Goal: Information Seeking & Learning: Find specific fact

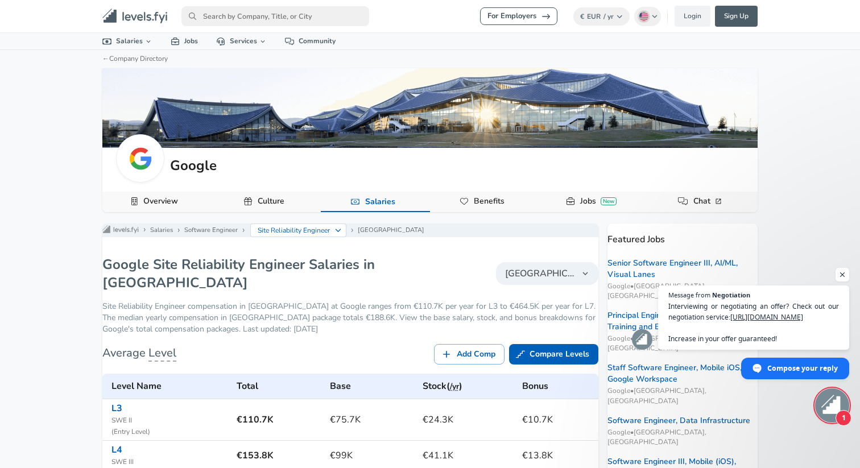
click at [511, 16] on link "For Employers" at bounding box center [518, 16] width 77 height 18
click at [427, 280] on h1 "Google Site Reliability Engineer Salaries in [GEOGRAPHIC_DATA]" at bounding box center [272, 273] width 341 height 36
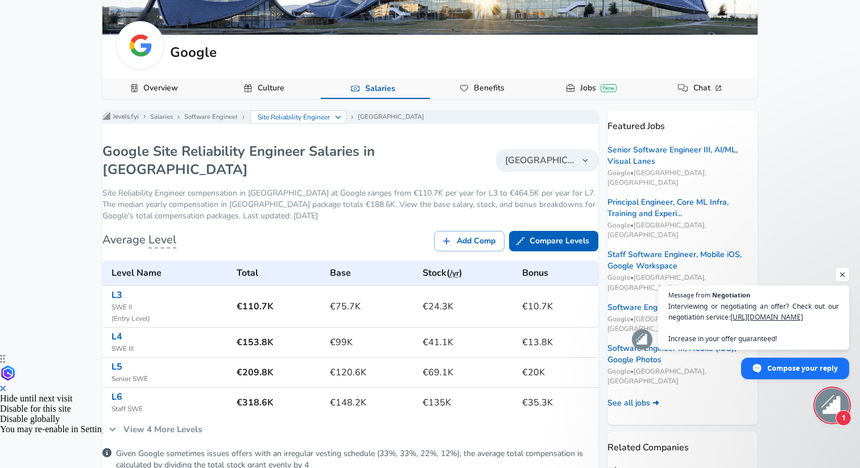
scroll to position [97, 0]
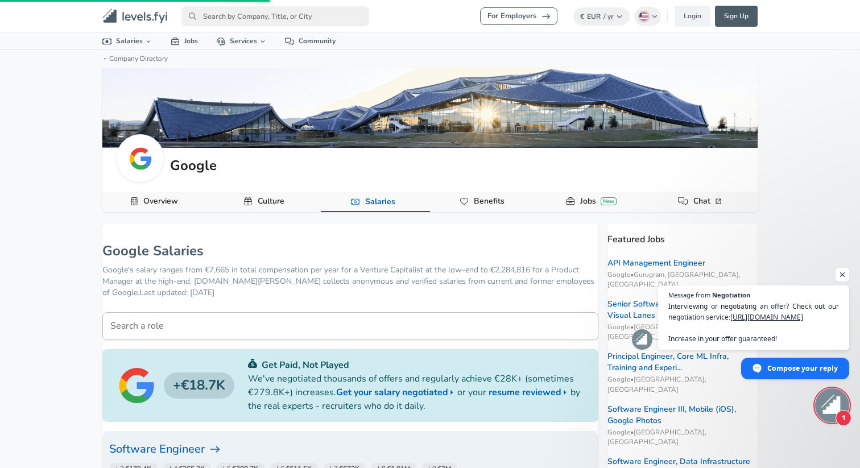
scroll to position [263, 0]
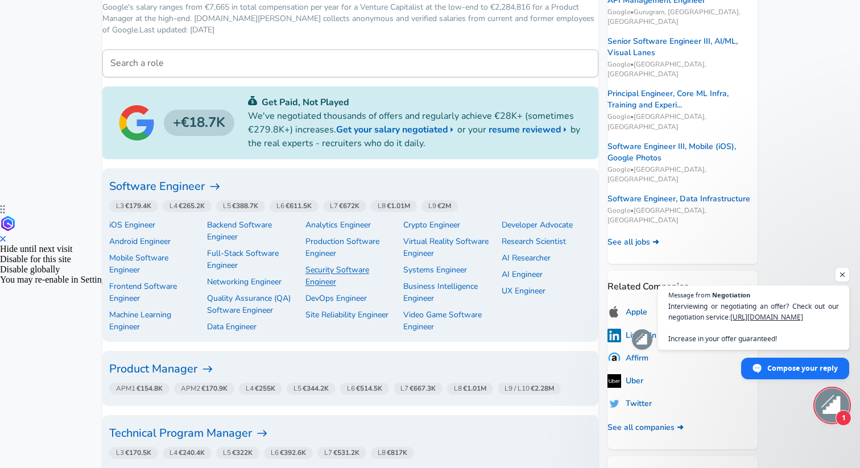
click at [305, 288] on p "Security Software Engineer" at bounding box center [350, 276] width 90 height 24
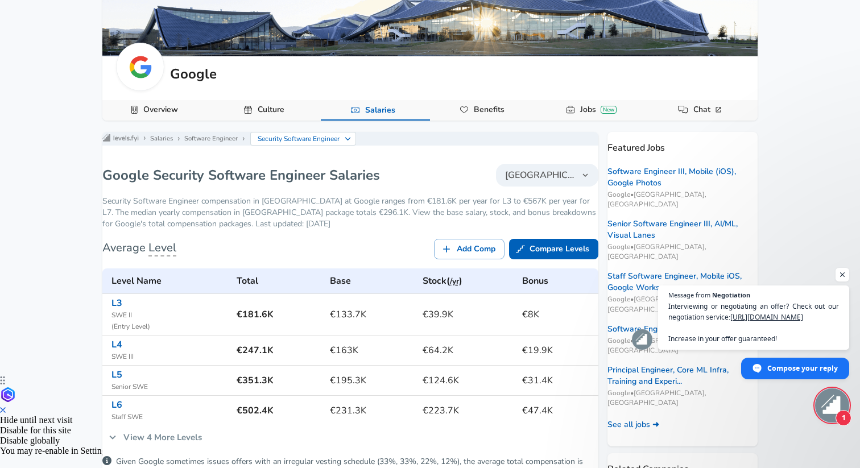
scroll to position [91, 0]
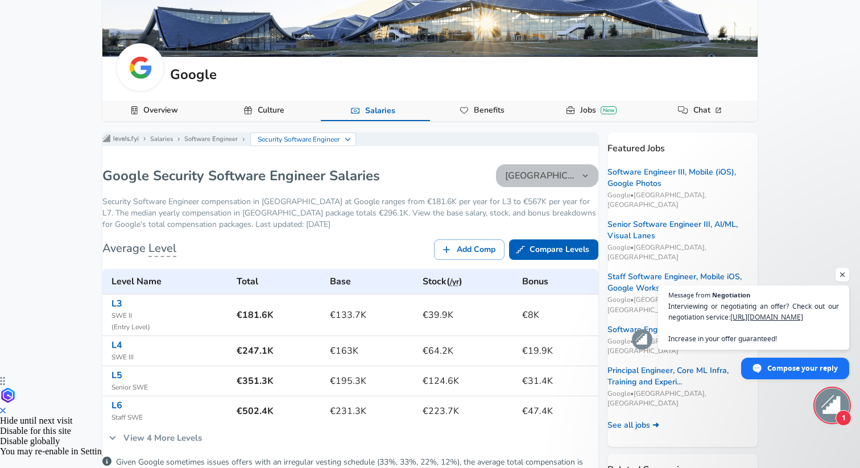
click at [535, 182] on span "[GEOGRAPHIC_DATA]" at bounding box center [540, 176] width 71 height 14
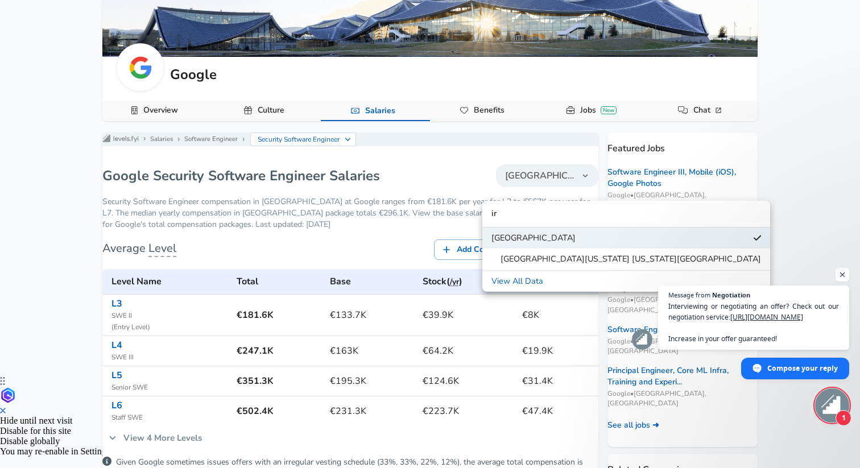
click at [512, 204] on input "ir" at bounding box center [626, 214] width 288 height 22
type input "ir"
click at [522, 188] on div at bounding box center [430, 234] width 860 height 468
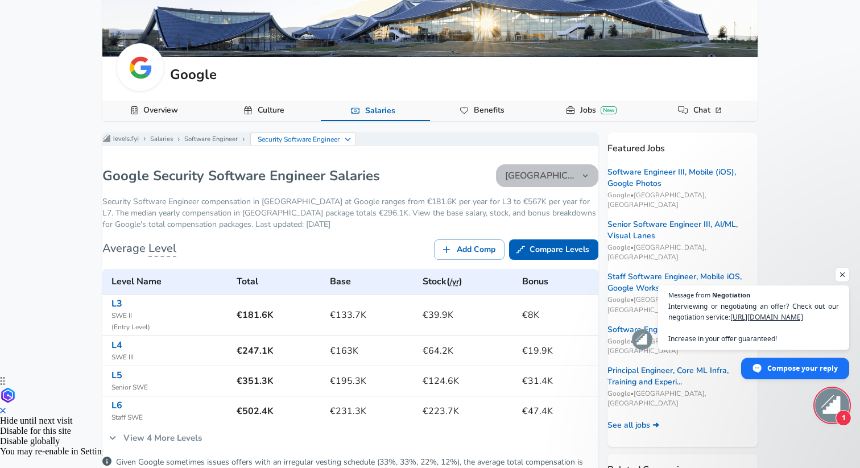
click at [522, 179] on span "[GEOGRAPHIC_DATA]" at bounding box center [540, 176] width 71 height 14
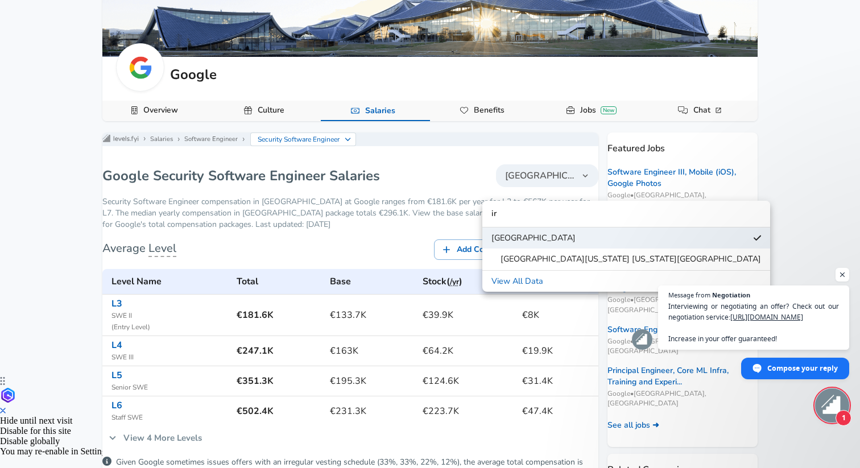
click at [516, 209] on input "ir" at bounding box center [626, 214] width 288 height 22
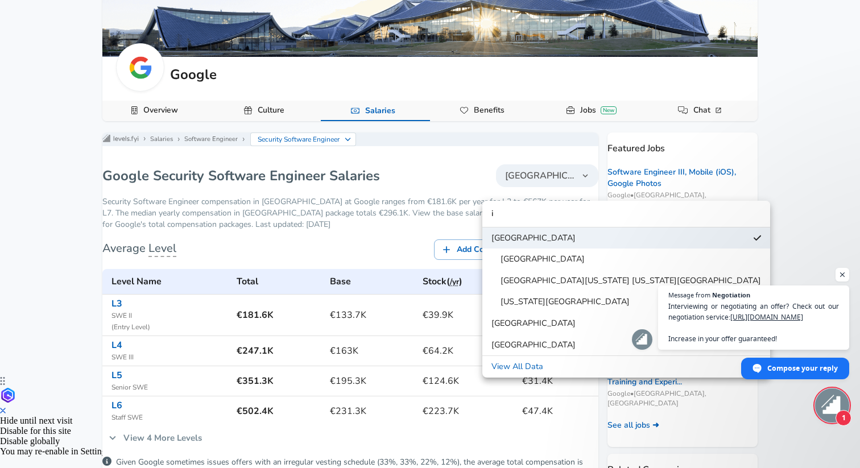
type input "ir"
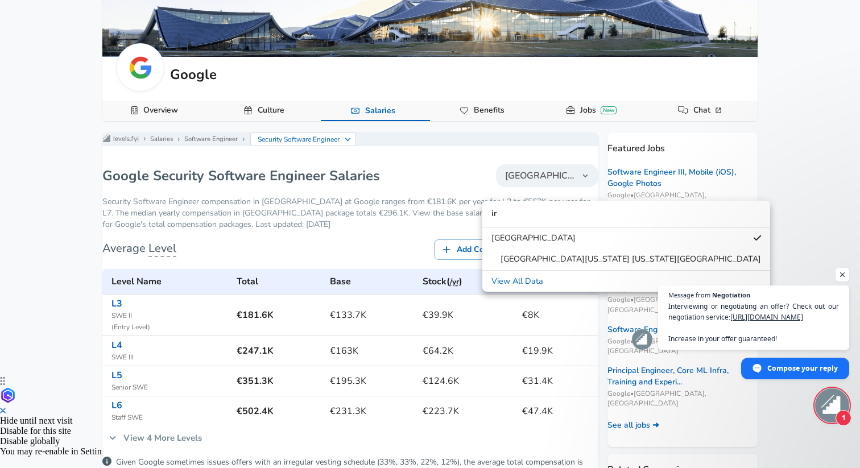
click at [494, 241] on span "[GEOGRAPHIC_DATA]" at bounding box center [533, 238] width 84 height 13
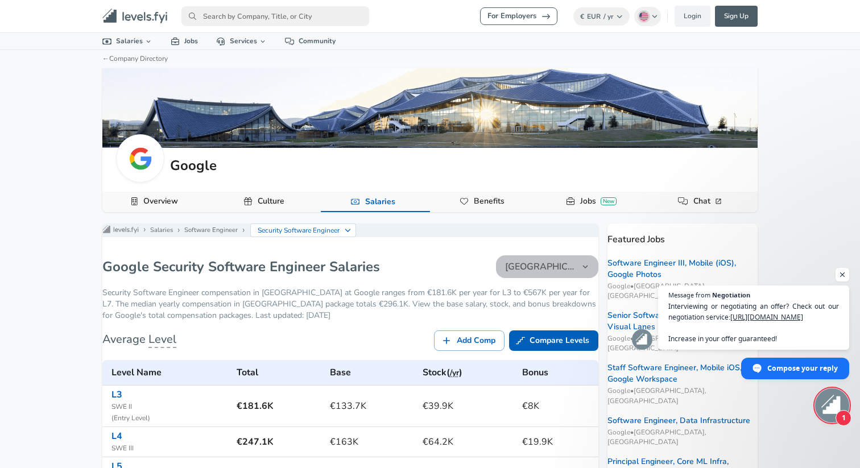
click at [519, 274] on span "[GEOGRAPHIC_DATA]" at bounding box center [540, 267] width 71 height 14
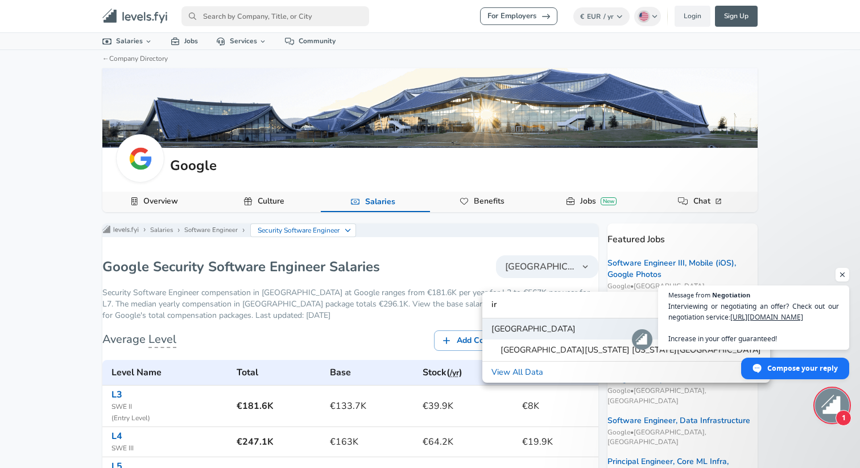
click at [534, 373] on link "View All Data" at bounding box center [626, 372] width 288 height 17
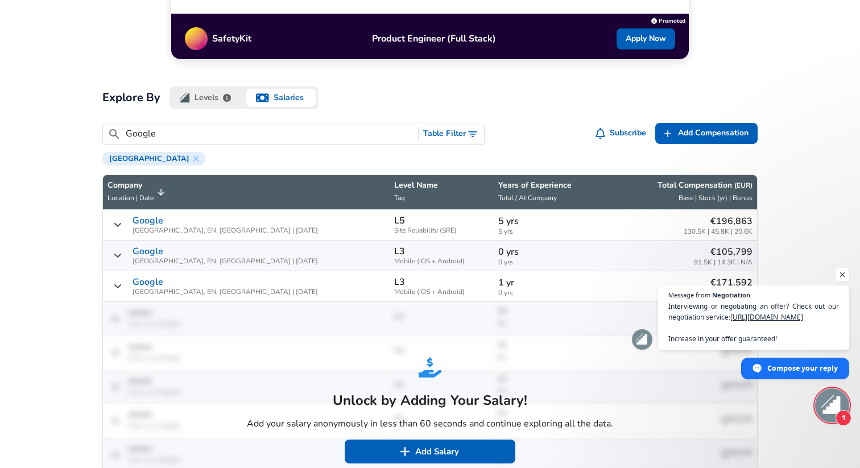
scroll to position [287, 0]
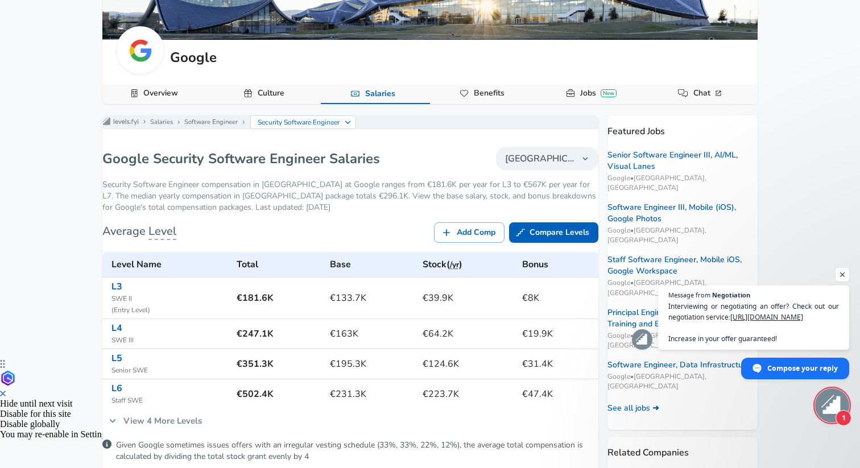
scroll to position [111, 0]
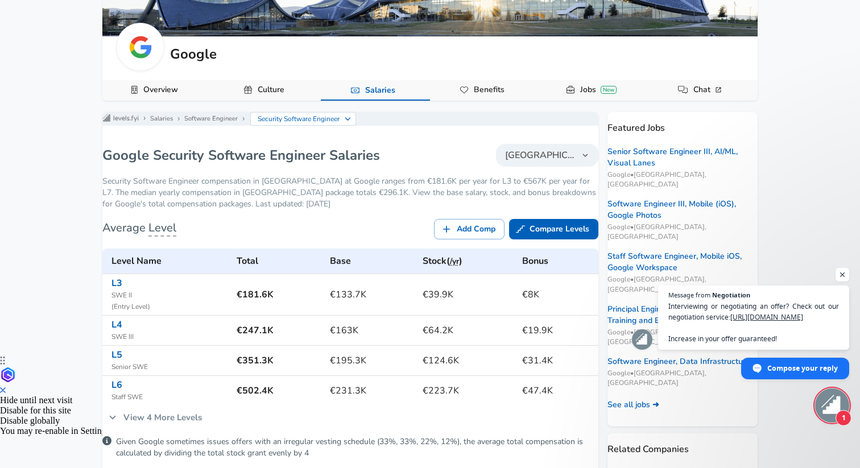
click at [570, 163] on button "[GEOGRAPHIC_DATA]" at bounding box center [547, 155] width 102 height 23
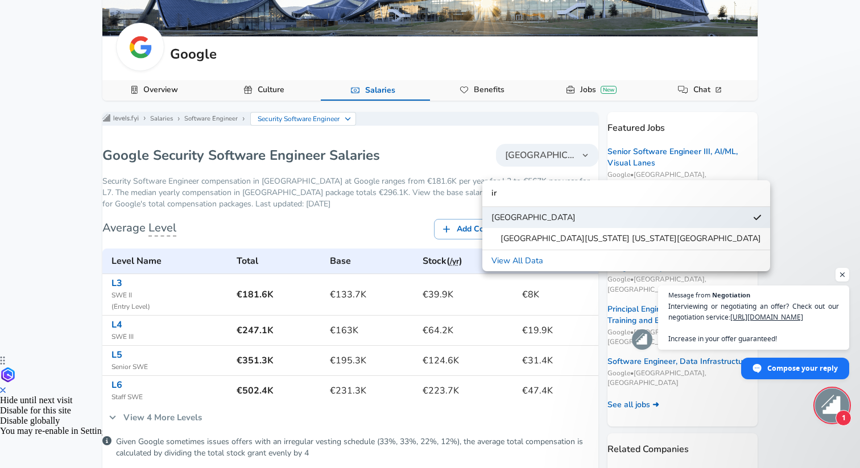
type input "i"
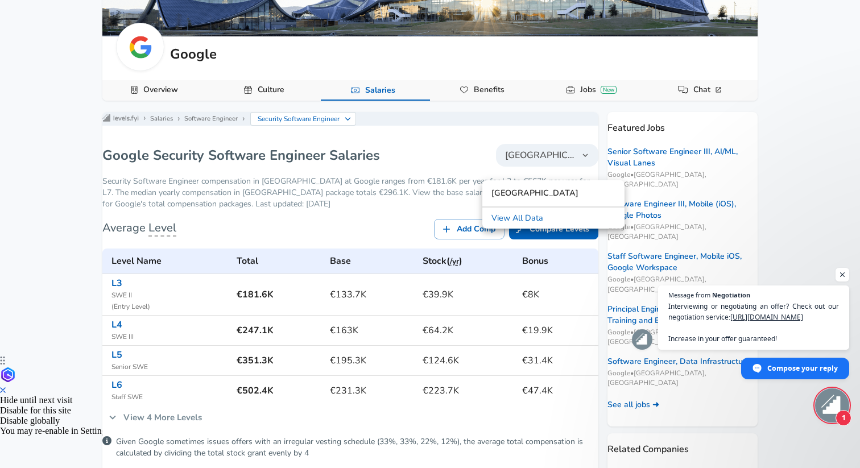
type input "[GEOGRAPHIC_DATA]"
click at [566, 217] on link "View All Data" at bounding box center [553, 218] width 142 height 17
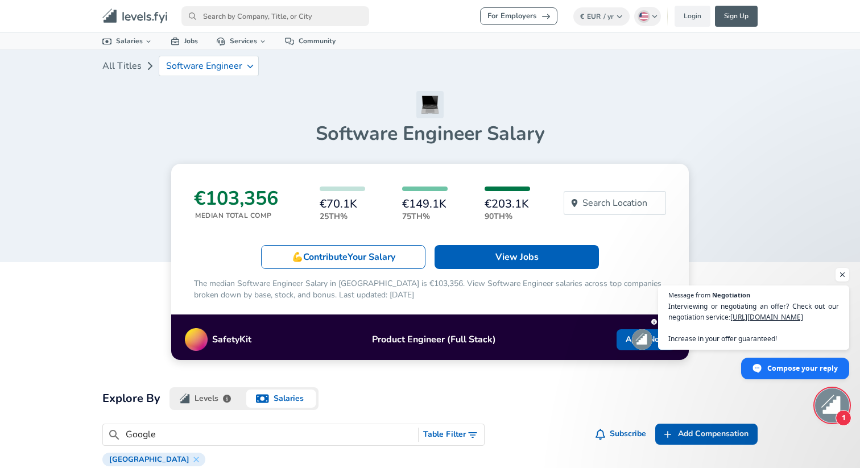
click at [148, 16] on icon "Levels FYI Logo" at bounding box center [134, 16] width 65 height 15
